Goal: Information Seeking & Learning: Understand process/instructions

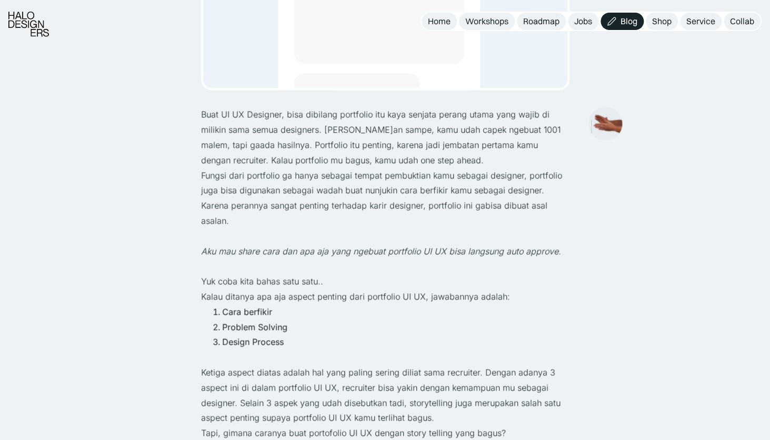
scroll to position [332, 0]
click at [222, 177] on p "Fungsi dari portfolio ga hanya sebagai tempat pembuktian kamu sebagai designer,…" at bounding box center [385, 197] width 368 height 60
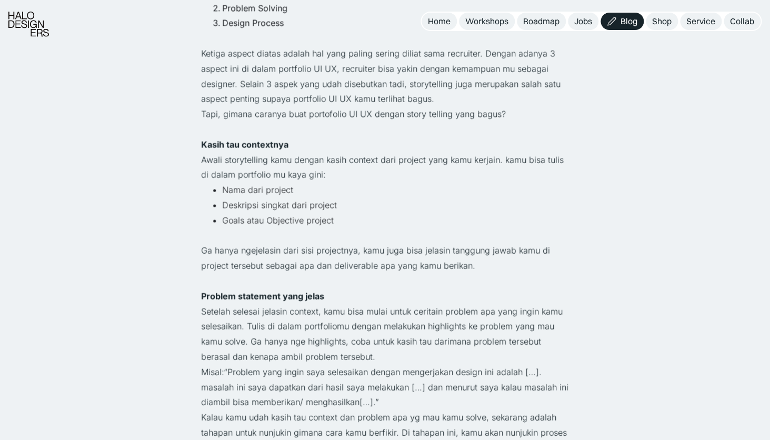
scroll to position [664, 0]
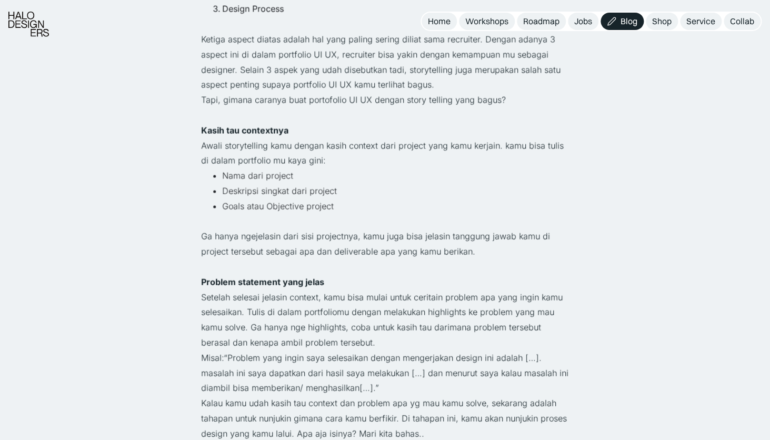
click at [296, 188] on li "Deskripsi singkat dari project" at bounding box center [395, 190] width 347 height 15
click at [334, 205] on li "Goals atau Objective project" at bounding box center [395, 205] width 347 height 15
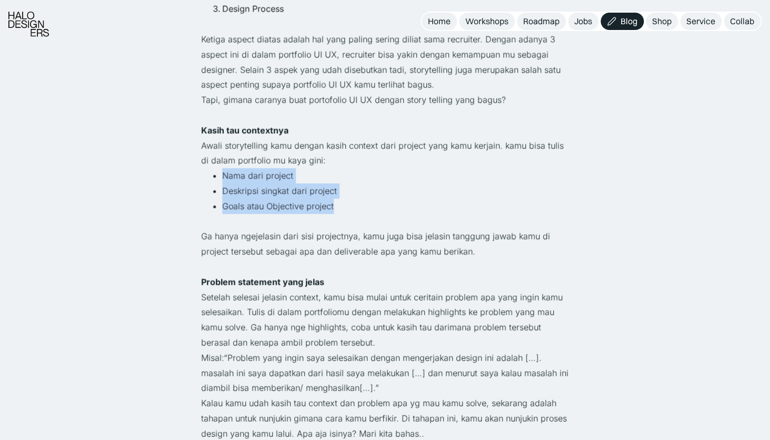
drag, startPoint x: 334, startPoint y: 205, endPoint x: 214, endPoint y: 175, distance: 123.6
click at [214, 175] on ul "Nama dari project Deskripsi singkat dari project Goals atau Objective project" at bounding box center [385, 190] width 368 height 45
copy ul "Nama dari project Deskripsi singkat dari project Goals atau Objective project"
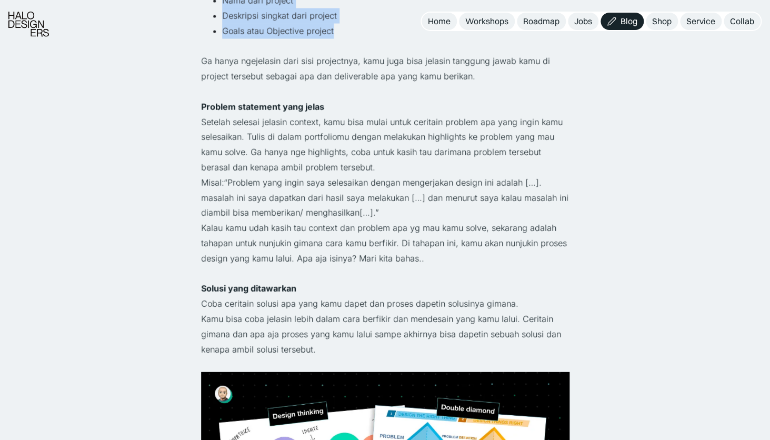
scroll to position [854, 0]
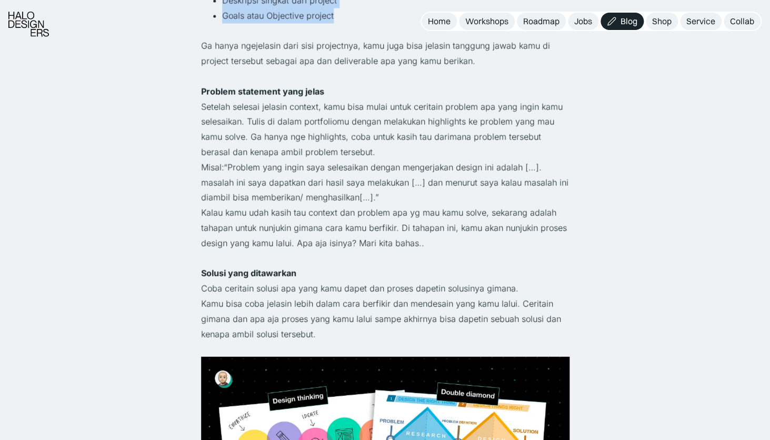
click at [328, 197] on p "Misal:“Problem yang ingin saya selesaikan dengan mengerjakan design ini adalah …" at bounding box center [385, 182] width 368 height 45
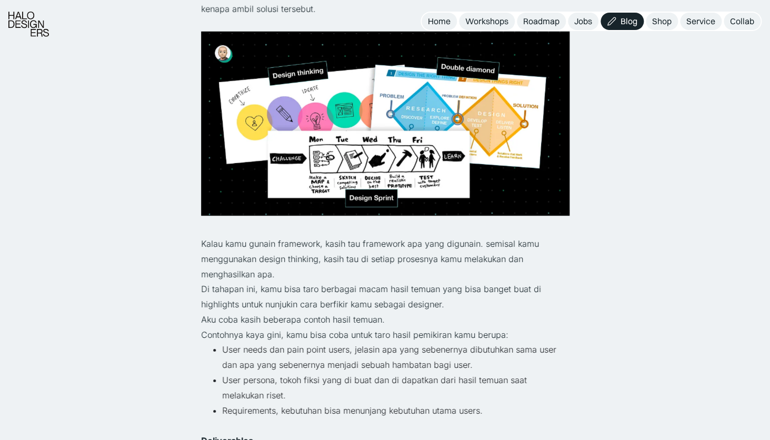
scroll to position [1183, 0]
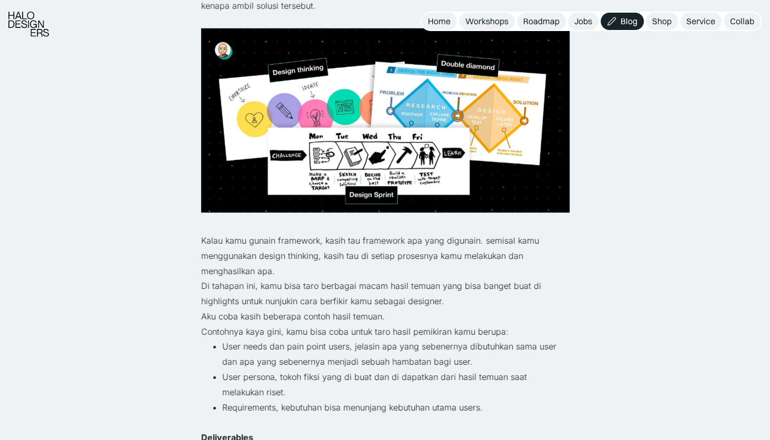
click at [314, 261] on p "Kalau kamu gunain framework, kasih tau framework apa yang digunain. semisal kam…" at bounding box center [385, 255] width 368 height 45
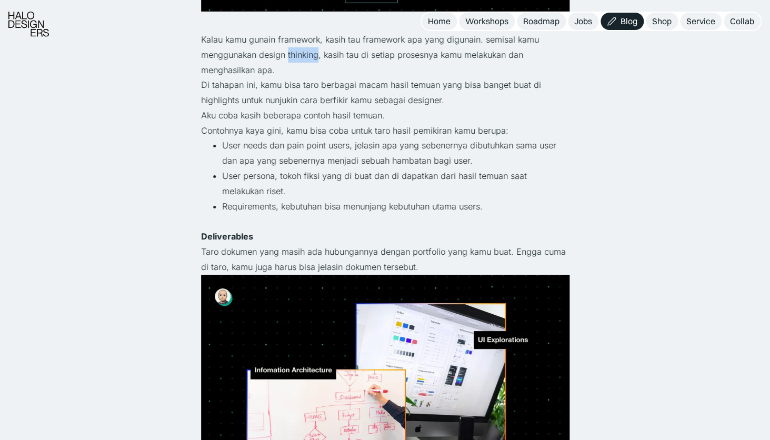
scroll to position [1382, 0]
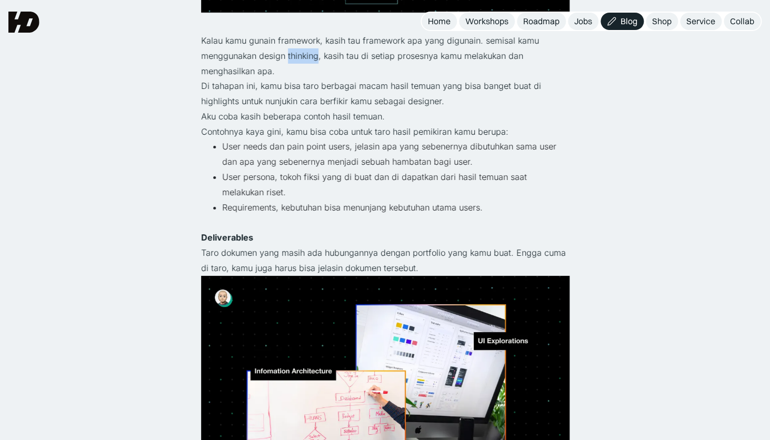
click at [290, 210] on li "Requirements, kebutuhan bisa menunjang kebutuhan utama users." at bounding box center [395, 207] width 347 height 15
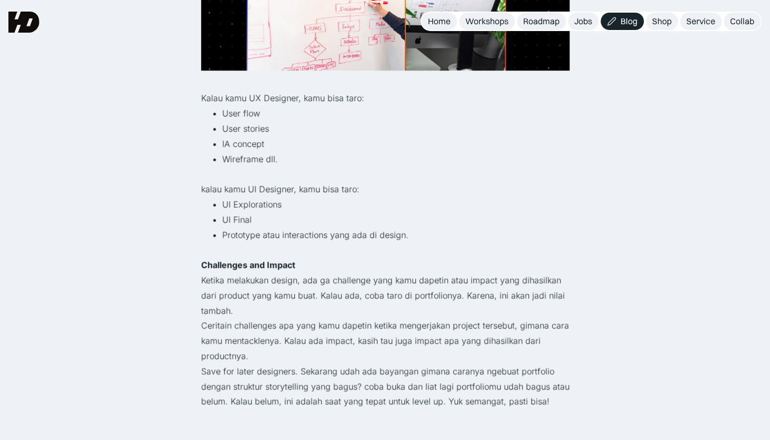
scroll to position [1778, 0]
